Goal: Information Seeking & Learning: Learn about a topic

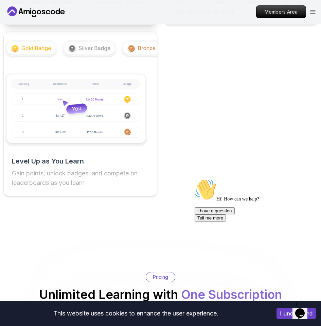
scroll to position [1629, 0]
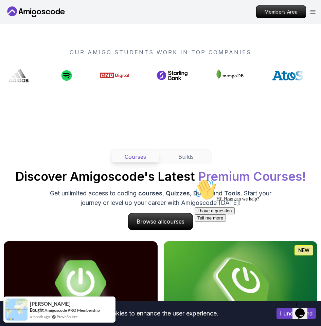
scroll to position [543, 0]
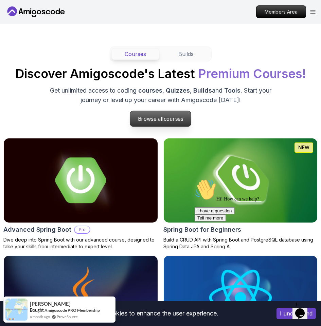
click at [157, 111] on p "Browse all courses" at bounding box center [160, 119] width 61 height 16
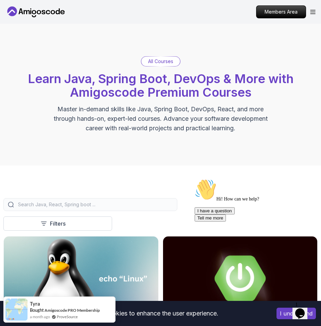
click at [80, 207] on input "search" at bounding box center [95, 204] width 156 height 7
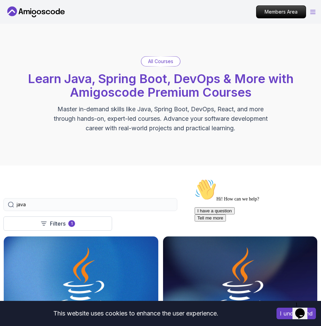
type input "java"
click at [311, 14] on icon "Open Menu" at bounding box center [312, 12] width 5 height 4
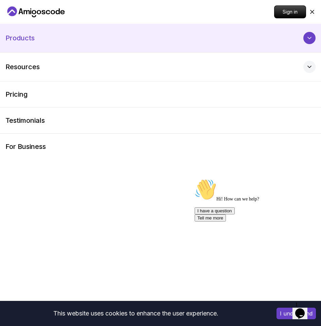
click at [311, 35] on icon at bounding box center [309, 38] width 7 height 7
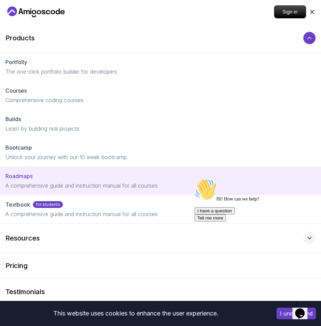
click at [43, 175] on div "Roadmaps" at bounding box center [160, 176] width 310 height 8
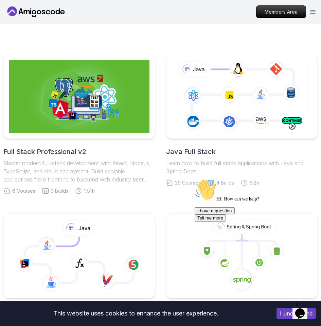
scroll to position [102, 0]
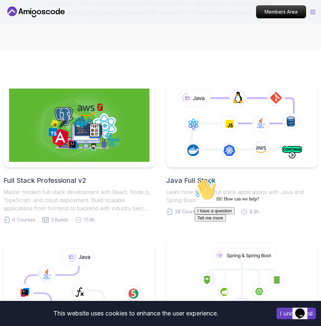
click at [313, 10] on icon "Open Menu" at bounding box center [312, 12] width 5 height 4
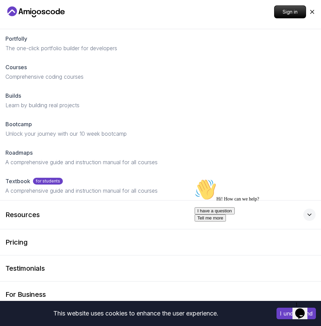
scroll to position [34, 0]
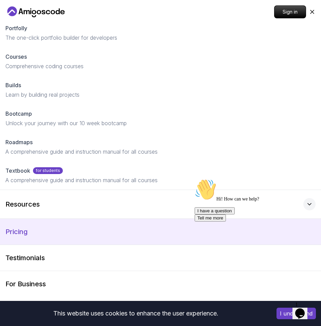
click at [19, 234] on p "Pricing" at bounding box center [16, 232] width 22 height 10
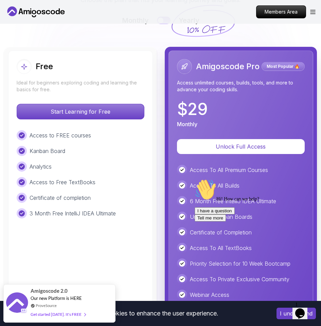
scroll to position [1718, 0]
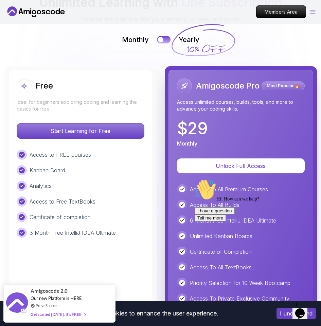
click at [311, 13] on icon "Open Menu" at bounding box center [312, 12] width 5 height 4
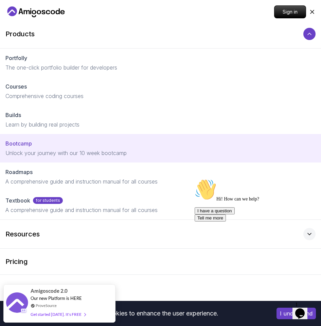
scroll to position [0, 0]
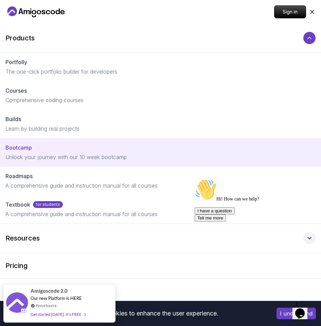
click at [107, 160] on p "Unlock your journey with our 10 week bootcamp" at bounding box center [160, 157] width 310 height 8
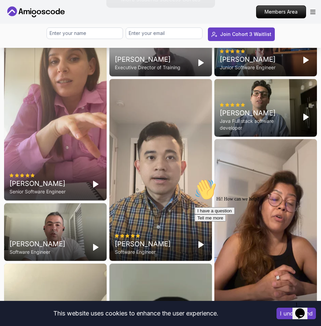
scroll to position [1663, 0]
